Goal: Transaction & Acquisition: Purchase product/service

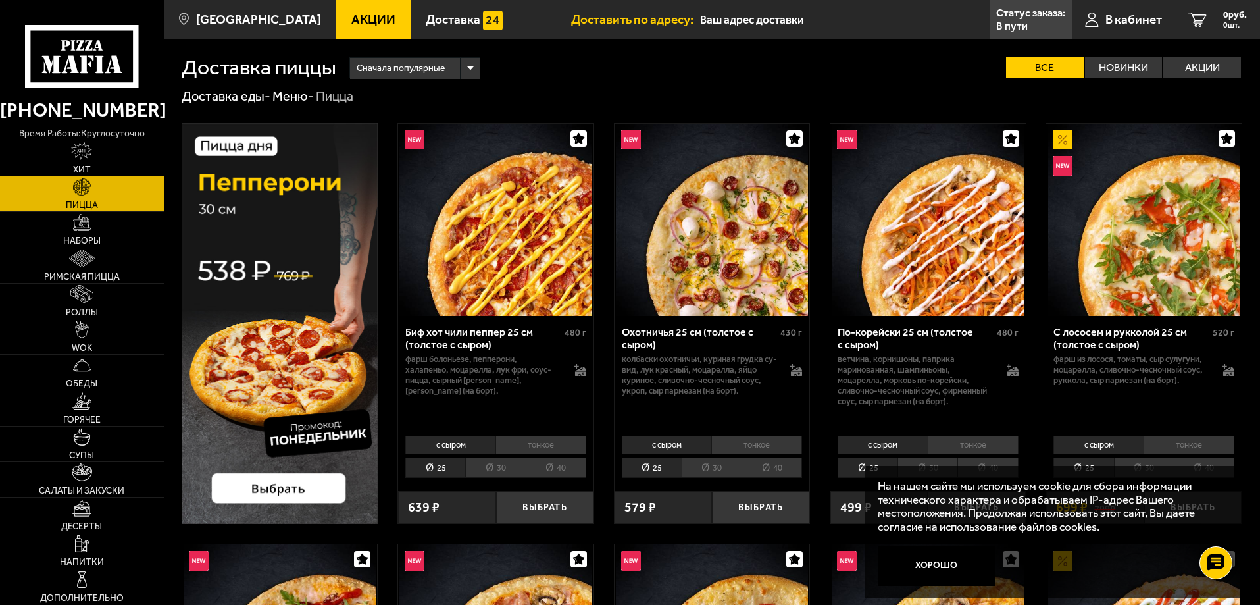
scroll to position [132, 0]
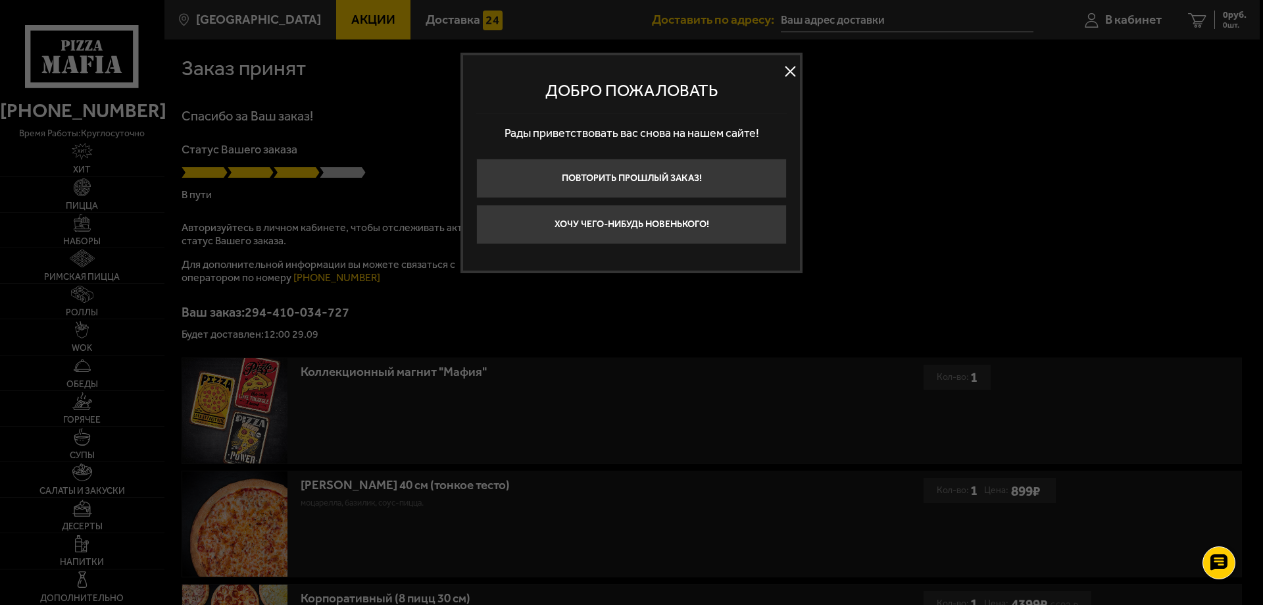
click at [791, 72] on button at bounding box center [790, 72] width 20 height 20
